Goal: Find specific page/section

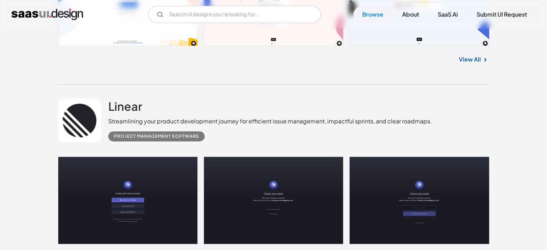
scroll to position [216, 0]
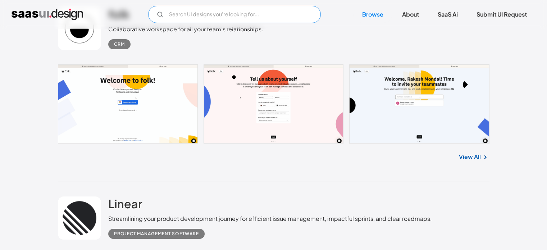
click at [225, 17] on input "Email Form" at bounding box center [234, 14] width 172 height 17
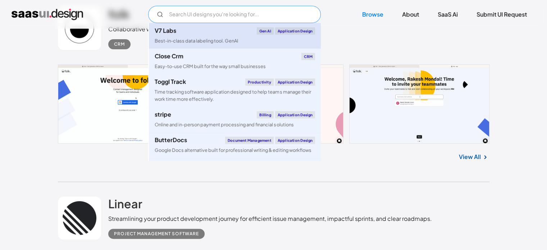
click at [219, 37] on div "Best-in-class data labeling tool. GenAI" at bounding box center [196, 40] width 83 height 7
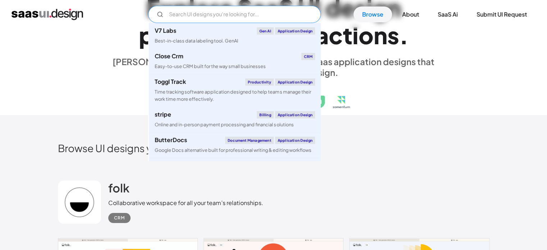
scroll to position [0, 0]
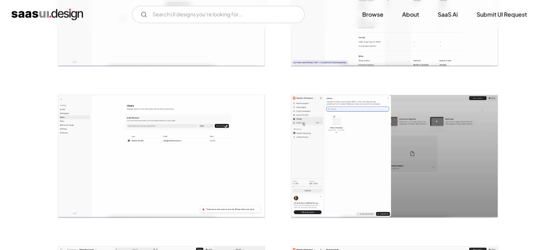
scroll to position [1006, 0]
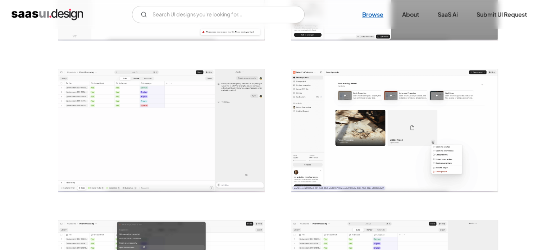
click at [372, 12] on link "Browse" at bounding box center [372, 14] width 38 height 16
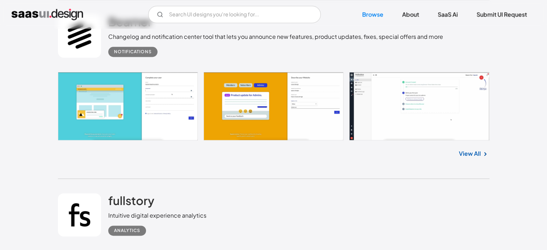
scroll to position [1114, 0]
